Goal: Task Accomplishment & Management: Complete application form

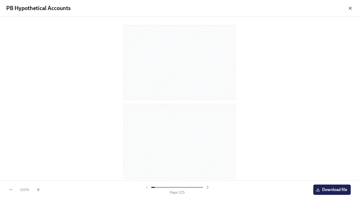
click at [352, 9] on icon "button" at bounding box center [350, 8] width 5 height 5
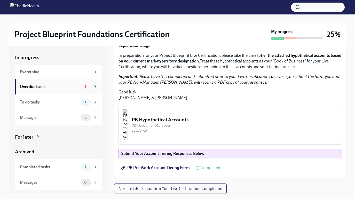
click at [98, 88] on div "Overdue tasks 1" at bounding box center [58, 86] width 87 height 15
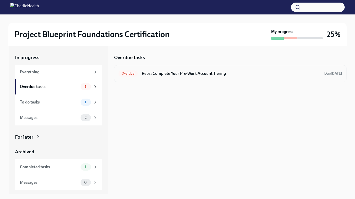
click at [195, 68] on div "Overdue Reps: Complete Your Pre-Work Account Tiering Due [DATE]" at bounding box center [230, 73] width 232 height 17
click at [196, 75] on h6 "Reps: Complete Your Pre-Work Account Tiering" at bounding box center [231, 74] width 178 height 6
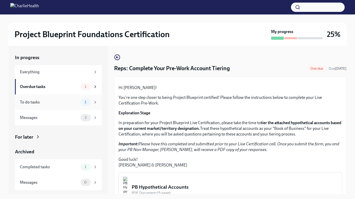
click at [70, 102] on div "To do tasks" at bounding box center [49, 102] width 59 height 6
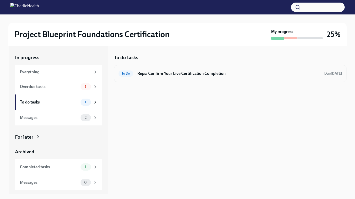
click at [236, 70] on div "To Do Reps: Confirm Your Live Certification Completion Due [DATE]" at bounding box center [231, 73] width 224 height 8
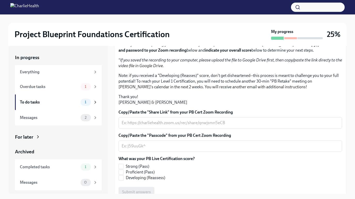
scroll to position [114, 0]
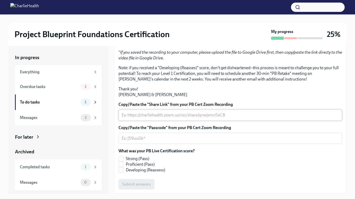
click at [169, 114] on textarea "Copy/Paste the "Share Link" from your PB Cert Zoom Recording" at bounding box center [230, 115] width 217 height 6
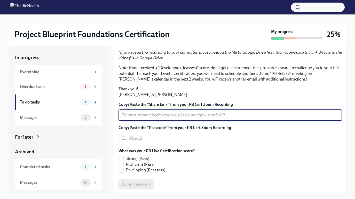
paste textarea "[URL][DOMAIN_NAME]"
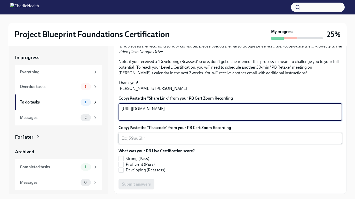
type textarea "[URL][DOMAIN_NAME]"
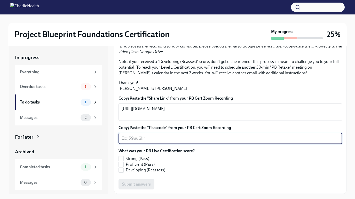
click at [169, 142] on textarea "Copy/Paste the "Passcode" from your PB Cert Zoom Recording" at bounding box center [230, 138] width 217 height 6
click at [138, 144] on div "x ​" at bounding box center [231, 138] width 224 height 11
paste textarea "r7nV^HTK"
type textarea "r7nV^HTK"
click at [202, 158] on div "What was your PB Live Certification score? Strong (Pass) Proficient (Pass) Deve…" at bounding box center [231, 160] width 224 height 25
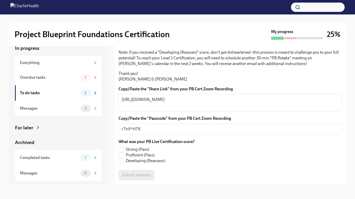
scroll to position [0, 0]
